Goal: Navigation & Orientation: Find specific page/section

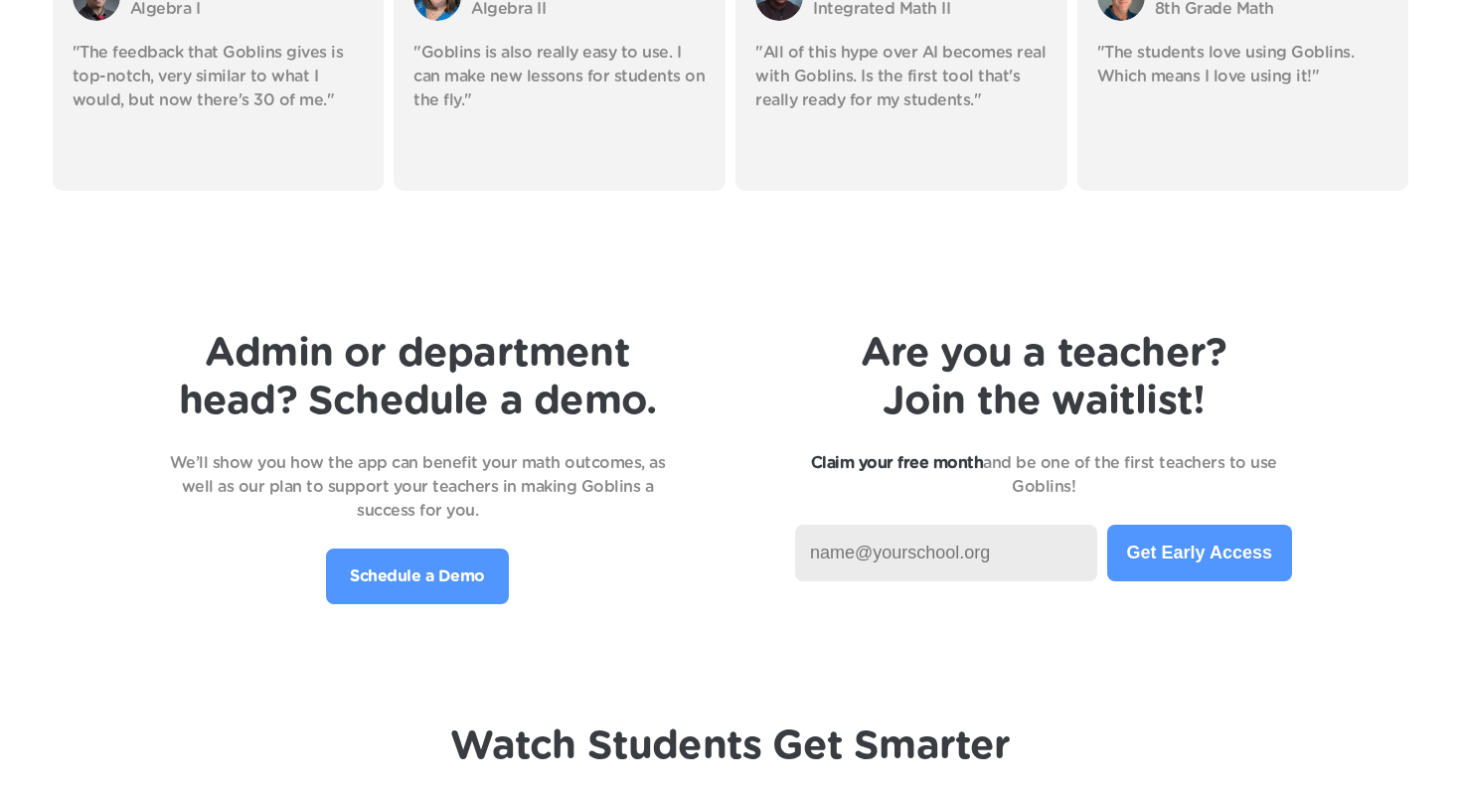
scroll to position [4445, 0]
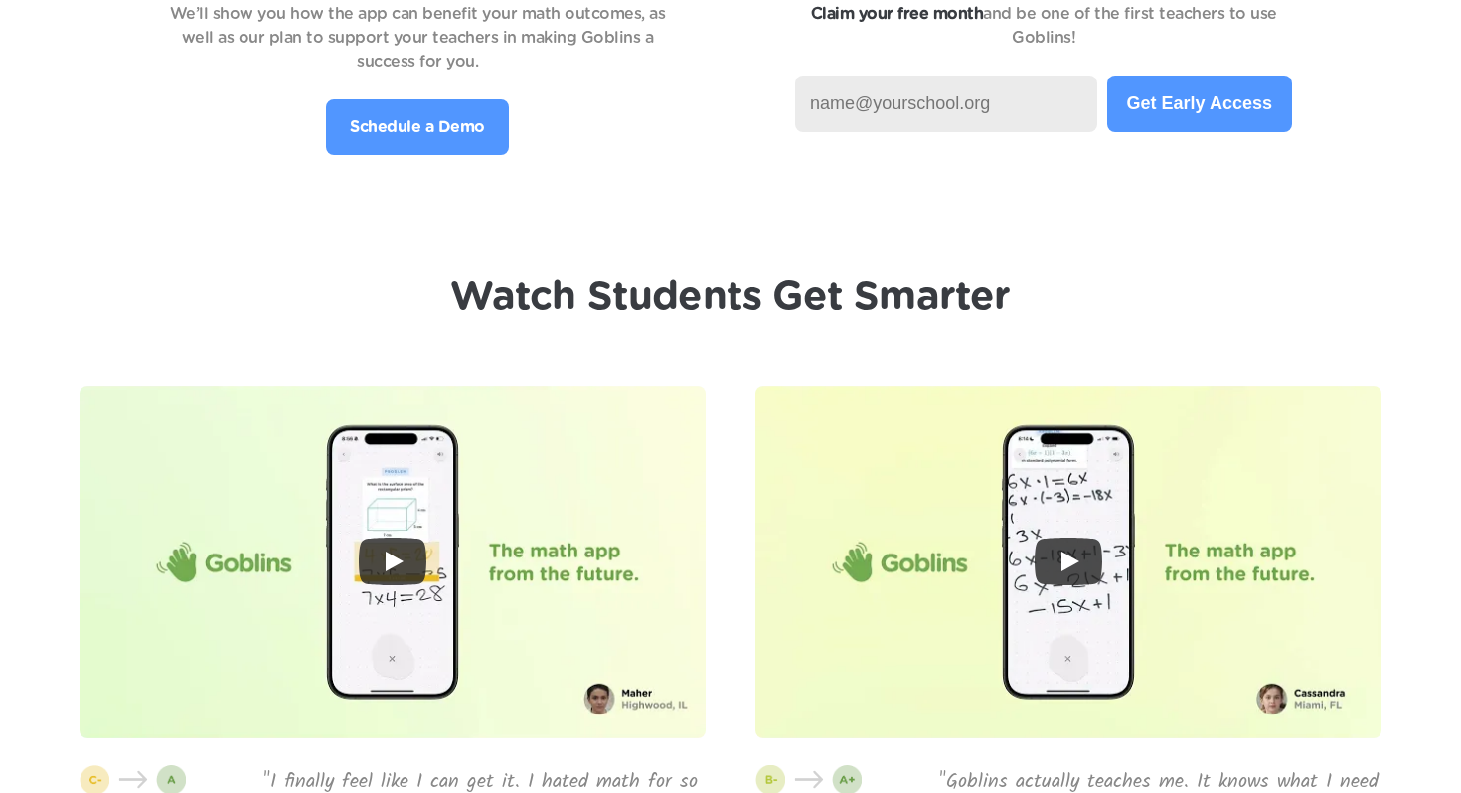
click at [944, 102] on input at bounding box center [946, 104] width 302 height 57
drag, startPoint x: 771, startPoint y: 315, endPoint x: 788, endPoint y: 315, distance: 16.9
click at [771, 315] on h1 "Watch Students Get Smarter" at bounding box center [730, 297] width 560 height 48
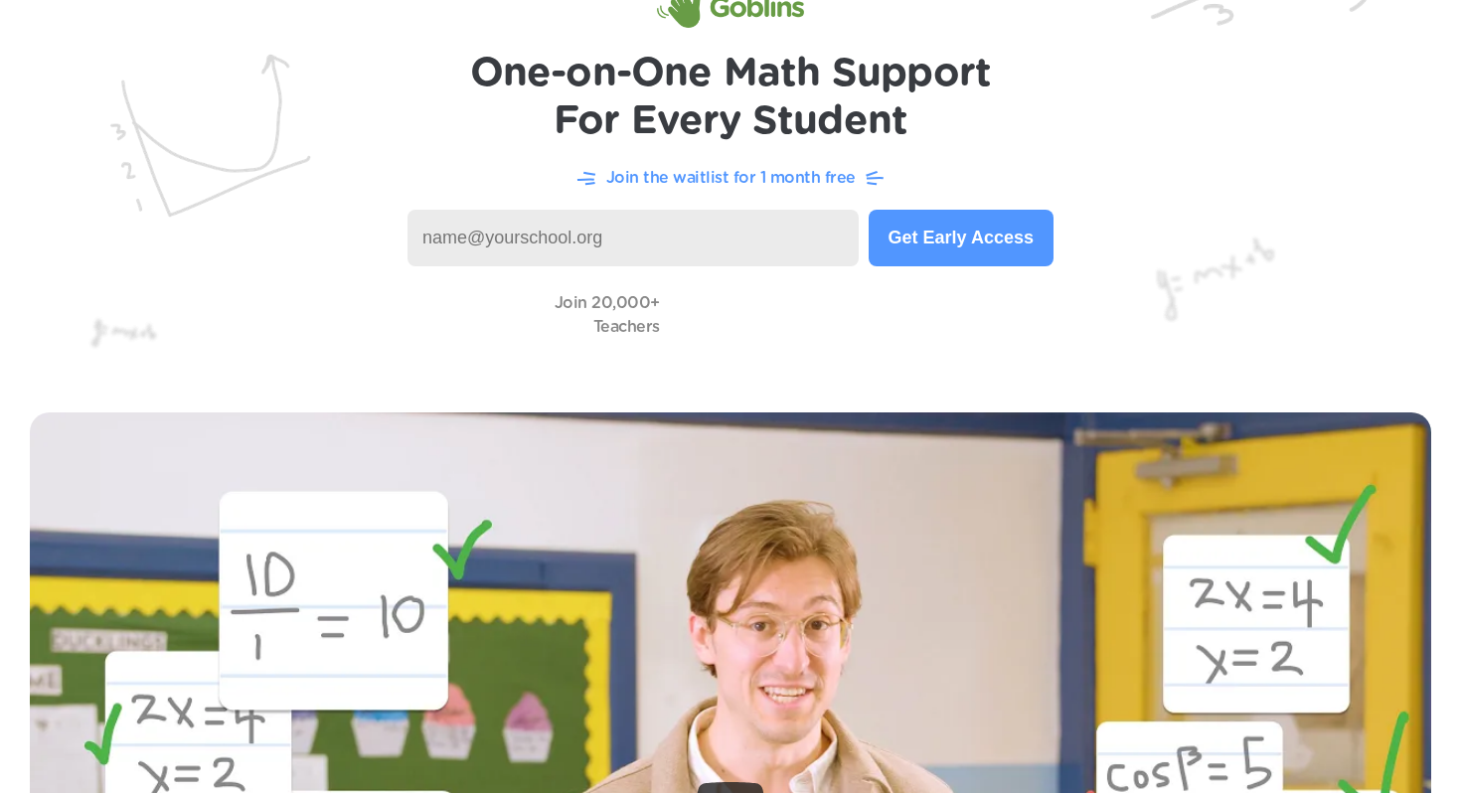
scroll to position [0, 0]
